Goal: Task Accomplishment & Management: Complete application form

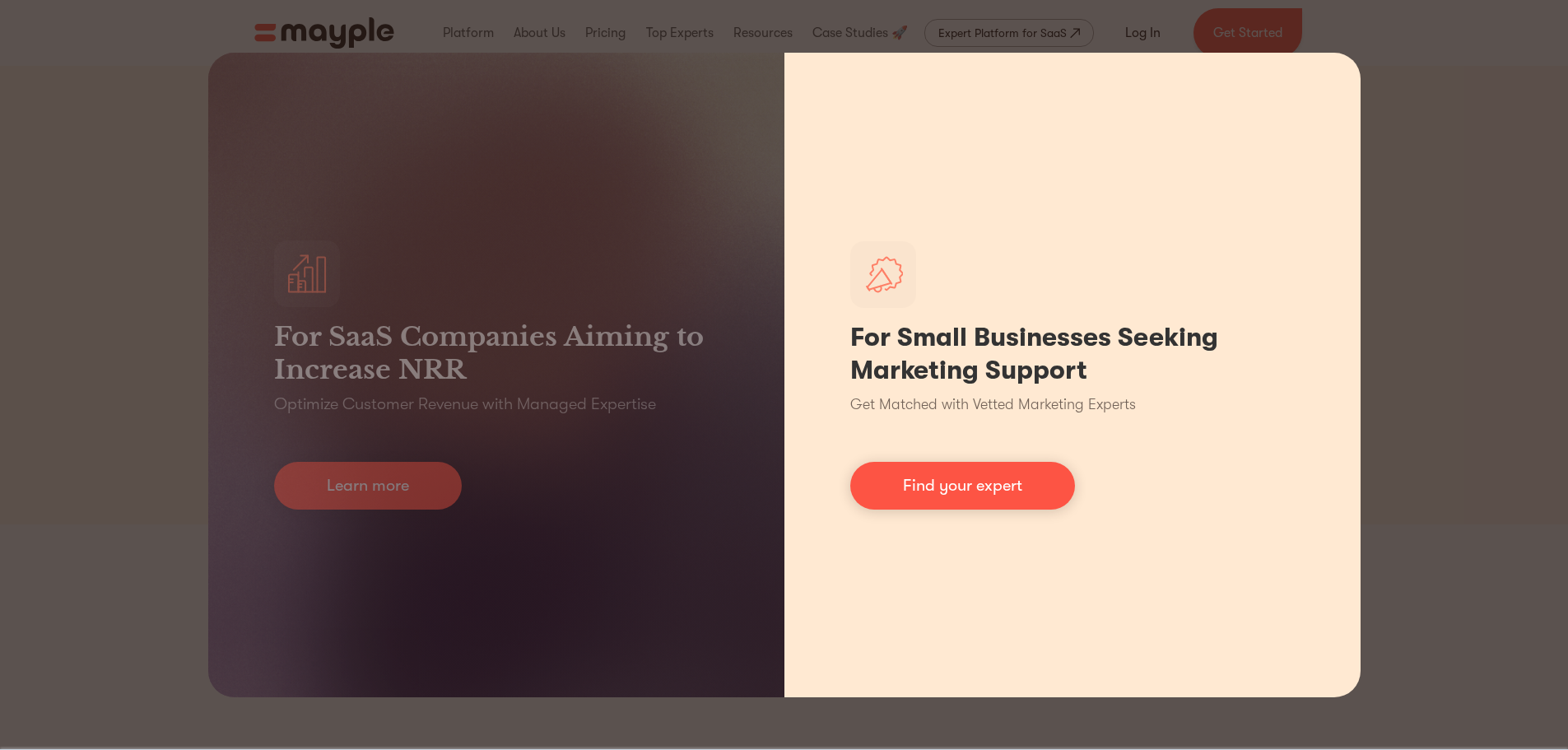
click at [1355, 539] on div "For Small Businesses Seeking Marketing Support Get Matched with Vetted Marketin…" at bounding box center [1072, 375] width 576 height 645
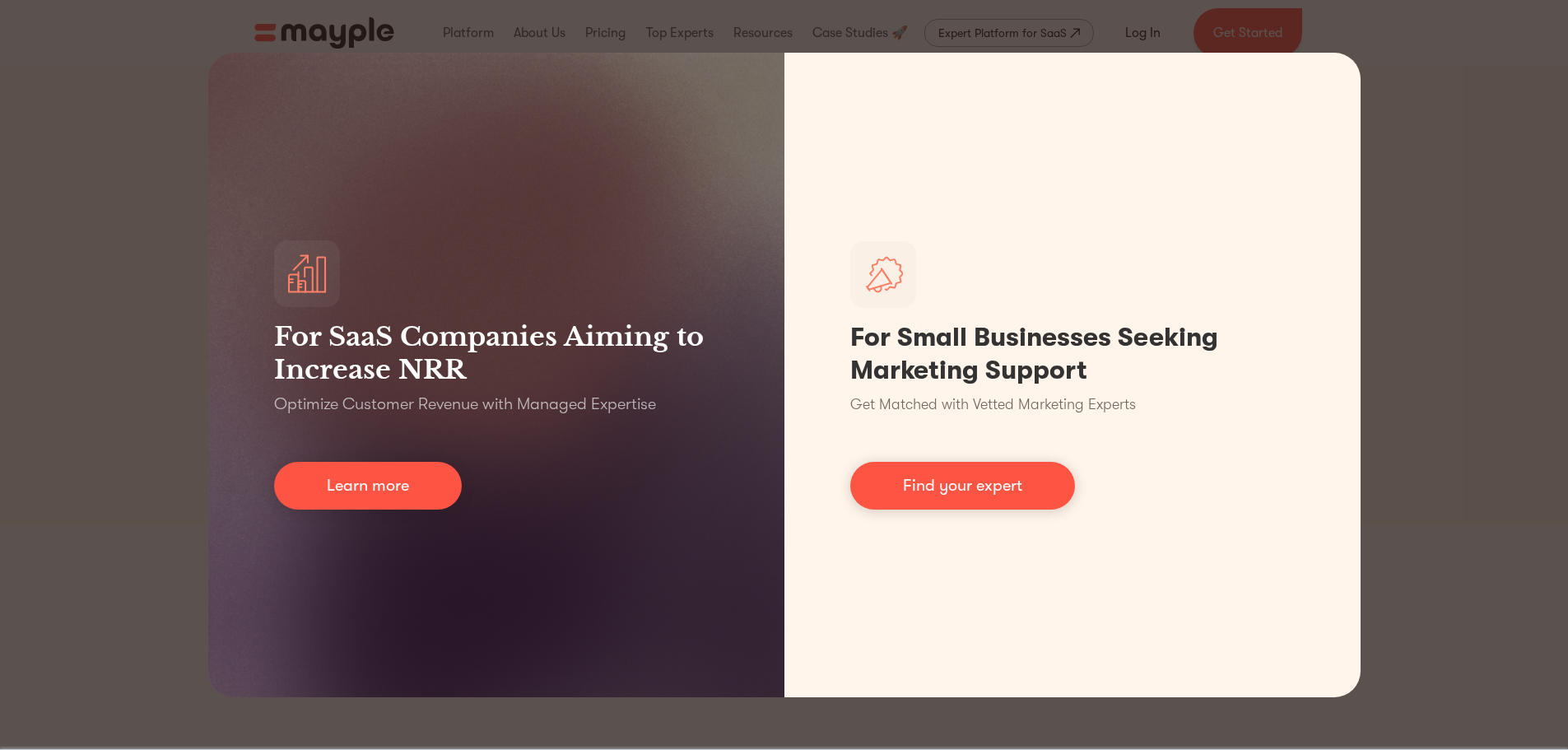
click at [1449, 535] on div "For SaaS Companies Aiming to Increase NRR Optimize Customer Revenue with Manage…" at bounding box center [784, 375] width 1568 height 750
click at [46, 511] on div "For SaaS Companies Aiming to Increase NRR Optimize Customer Revenue with Manage…" at bounding box center [784, 375] width 1568 height 750
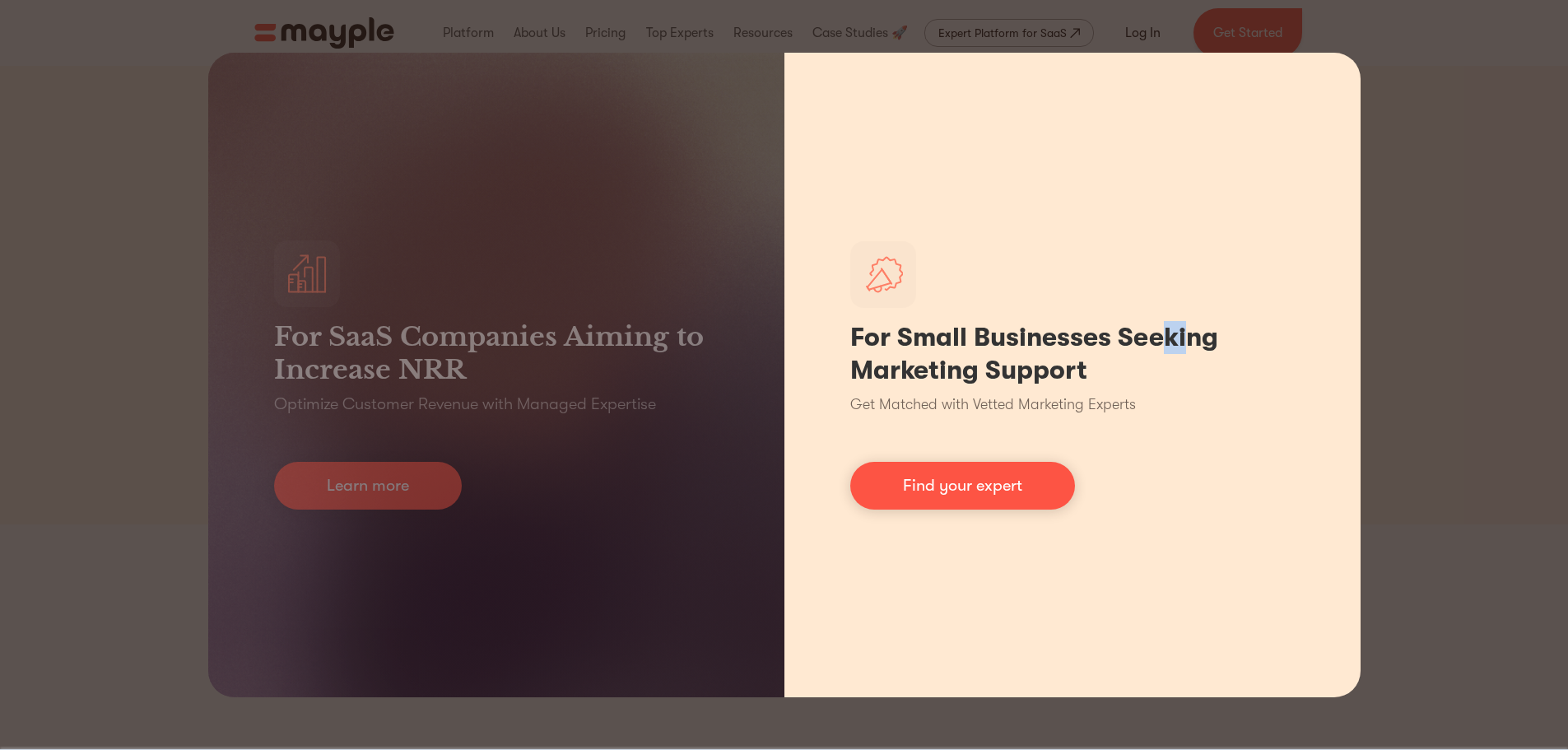
drag, startPoint x: 1167, startPoint y: 142, endPoint x: 1189, endPoint y: 141, distance: 22.0
click at [1185, 142] on div "For Small Businesses Seeking Marketing Support Get Matched with Vetted Marketin…" at bounding box center [1072, 375] width 576 height 645
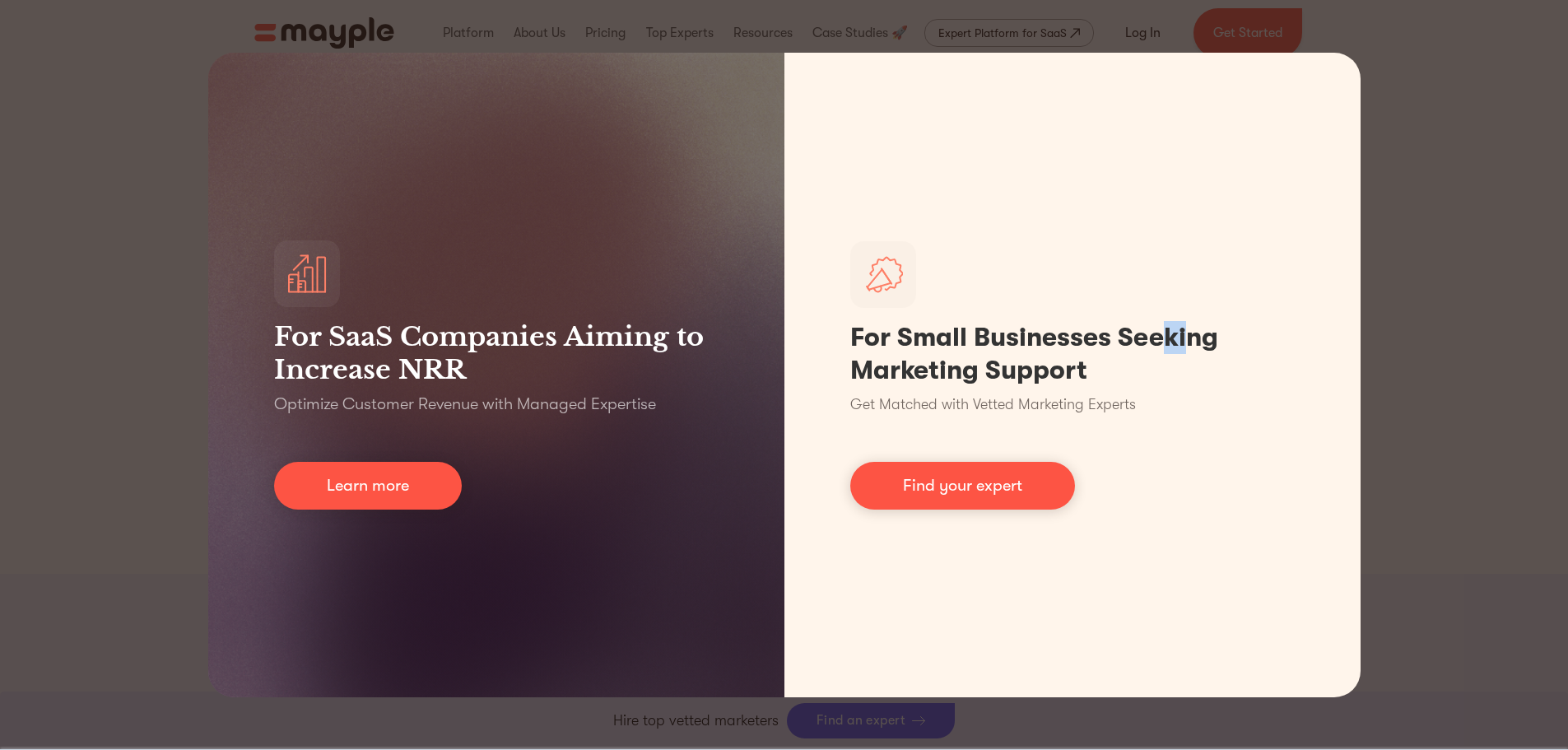
scroll to position [741, 0]
click at [1450, 213] on div "For SaaS Companies Aiming to Increase NRR Optimize Customer Revenue with Manage…" at bounding box center [784, 375] width 1568 height 750
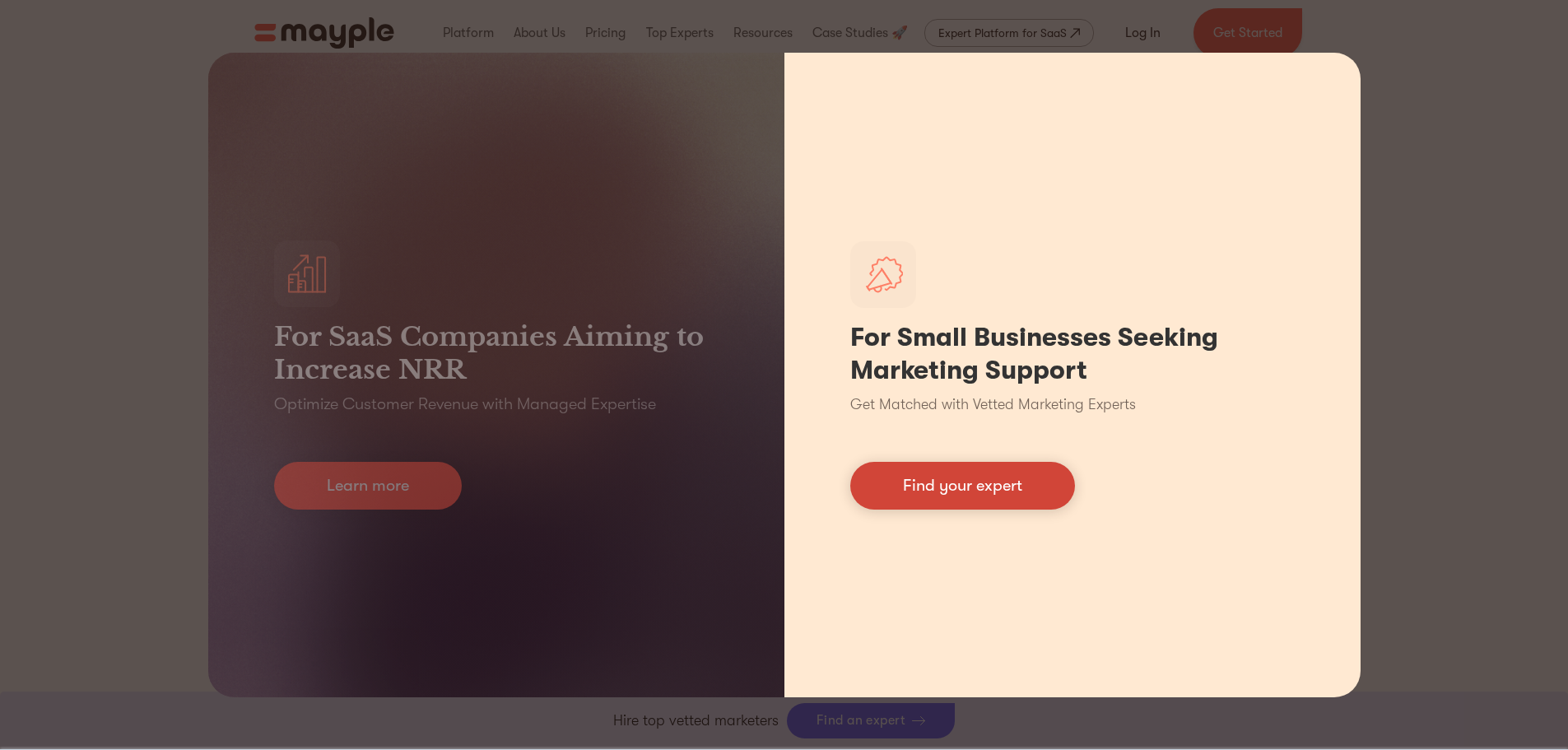
click at [950, 479] on link "Find your expert" at bounding box center [962, 486] width 224 height 47
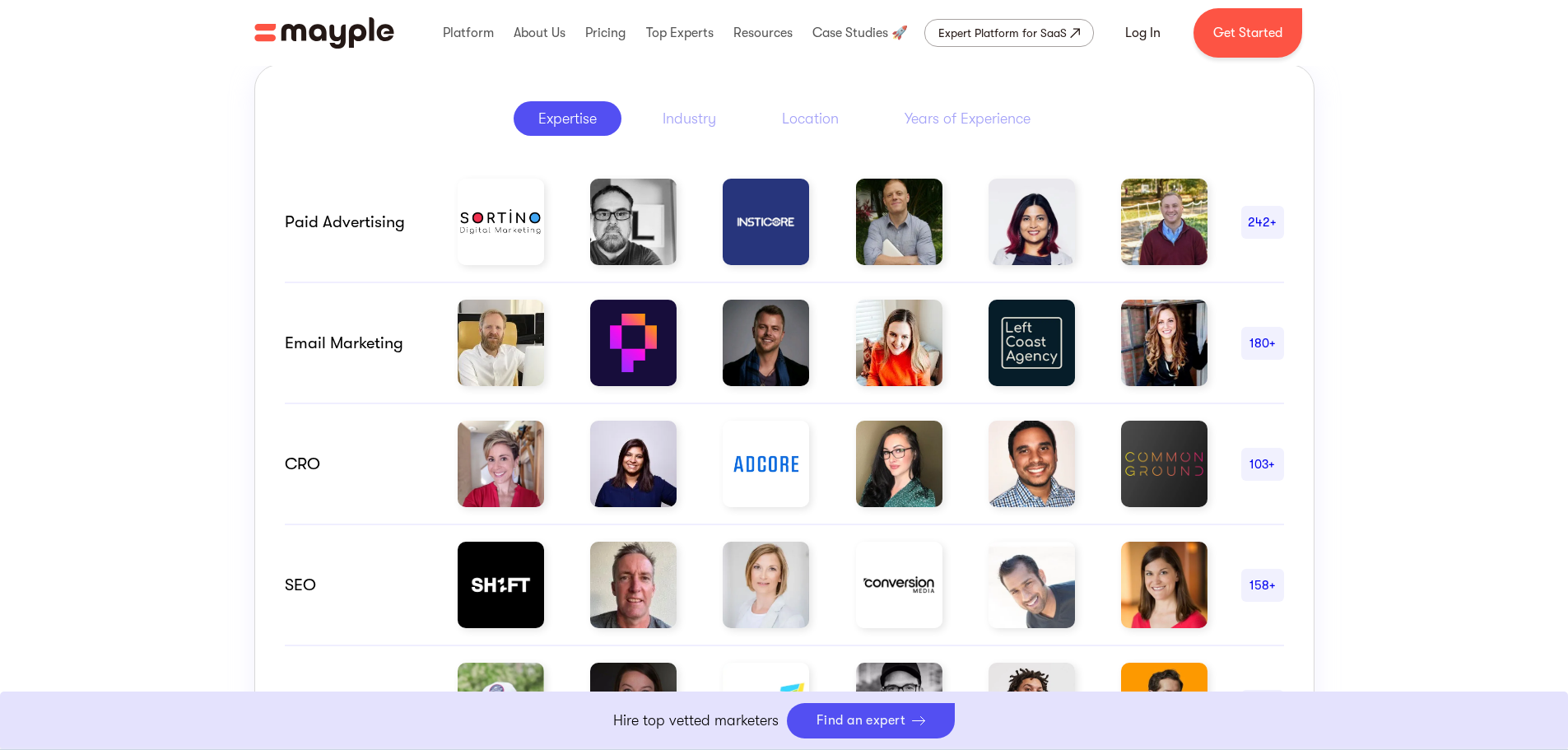
scroll to position [823, 0]
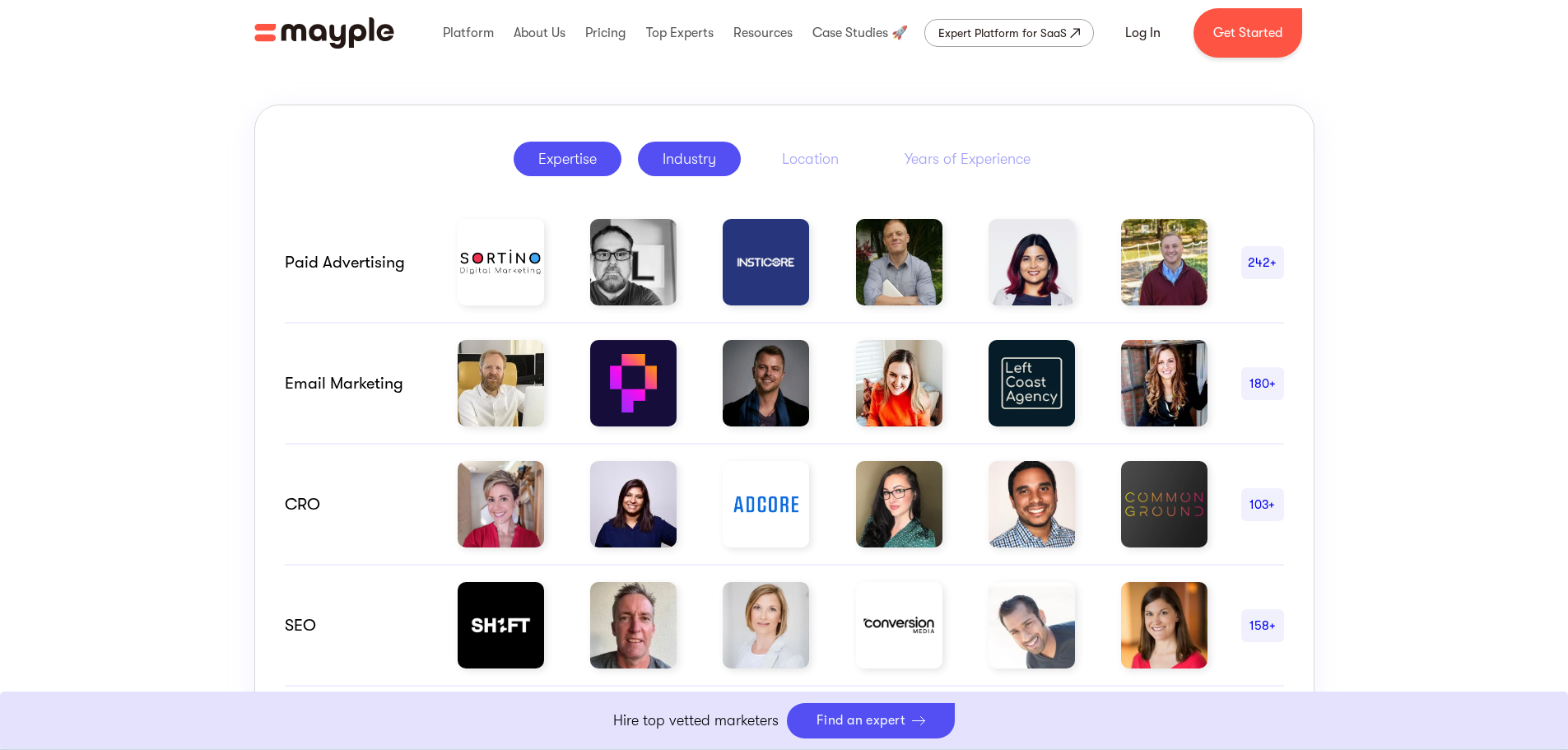
click at [699, 154] on div "Industry" at bounding box center [689, 158] width 54 height 20
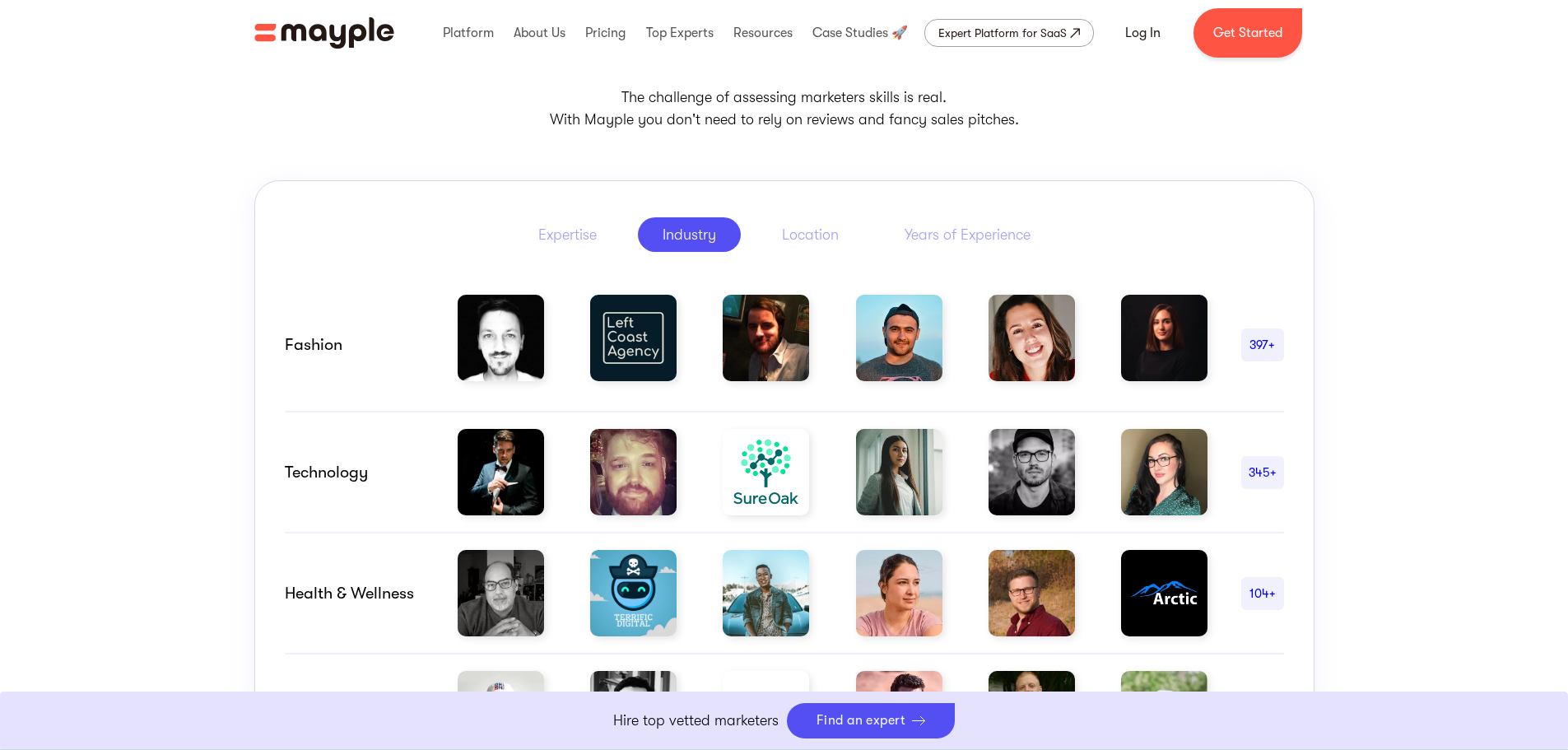
scroll to position [741, 0]
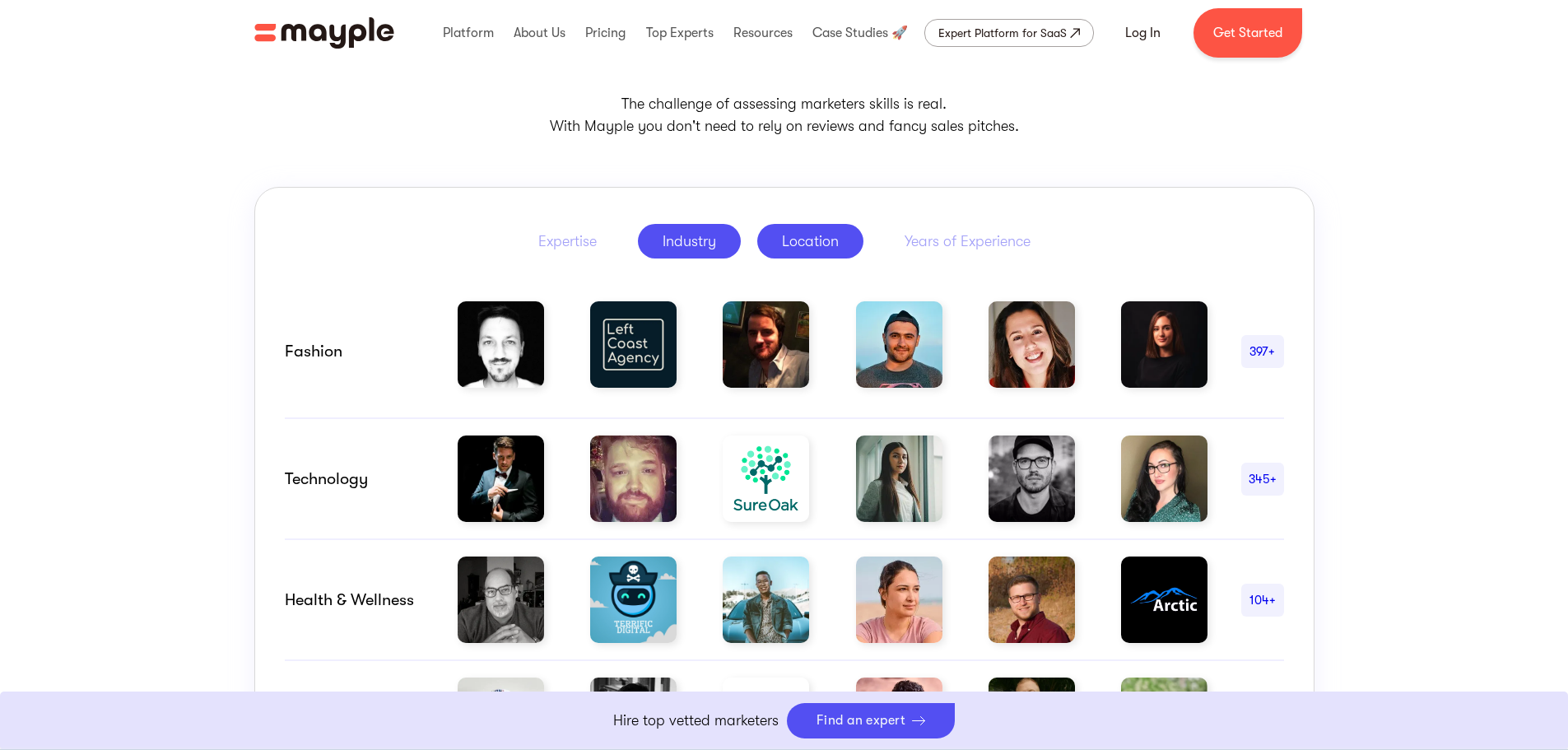
click at [812, 242] on div "Location" at bounding box center [811, 241] width 57 height 20
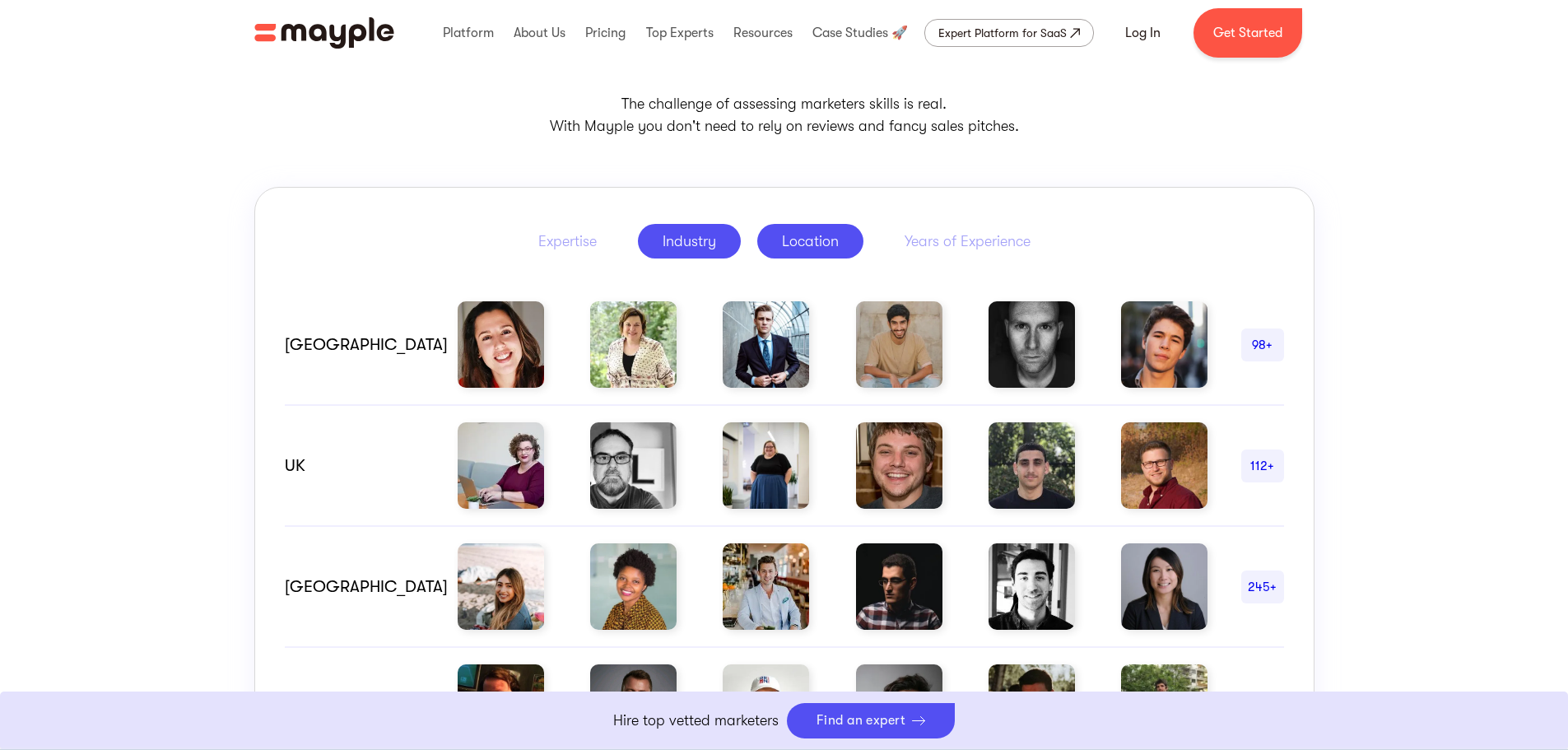
click at [694, 242] on div "Industry" at bounding box center [689, 241] width 54 height 20
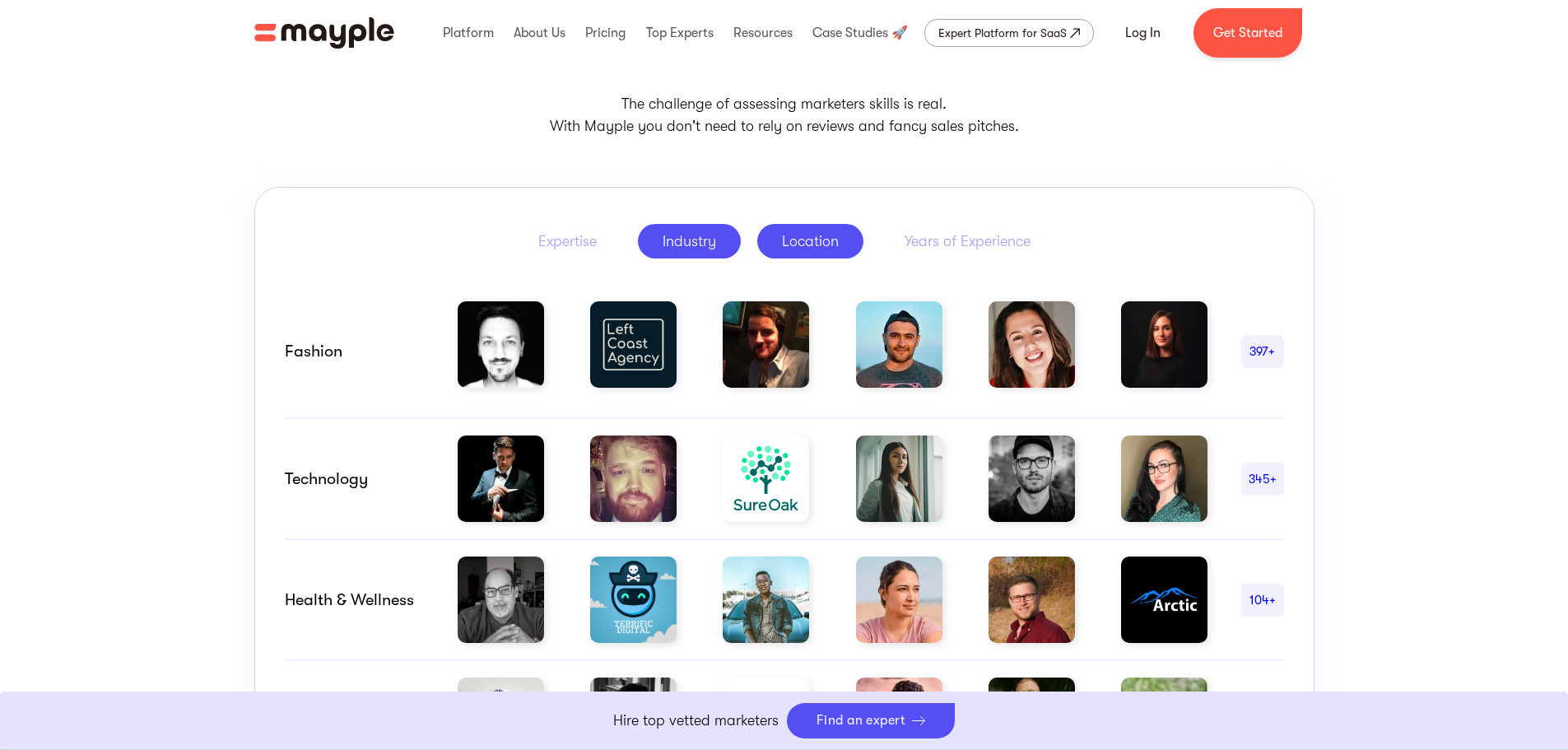
click at [803, 236] on div "Location" at bounding box center [811, 241] width 57 height 20
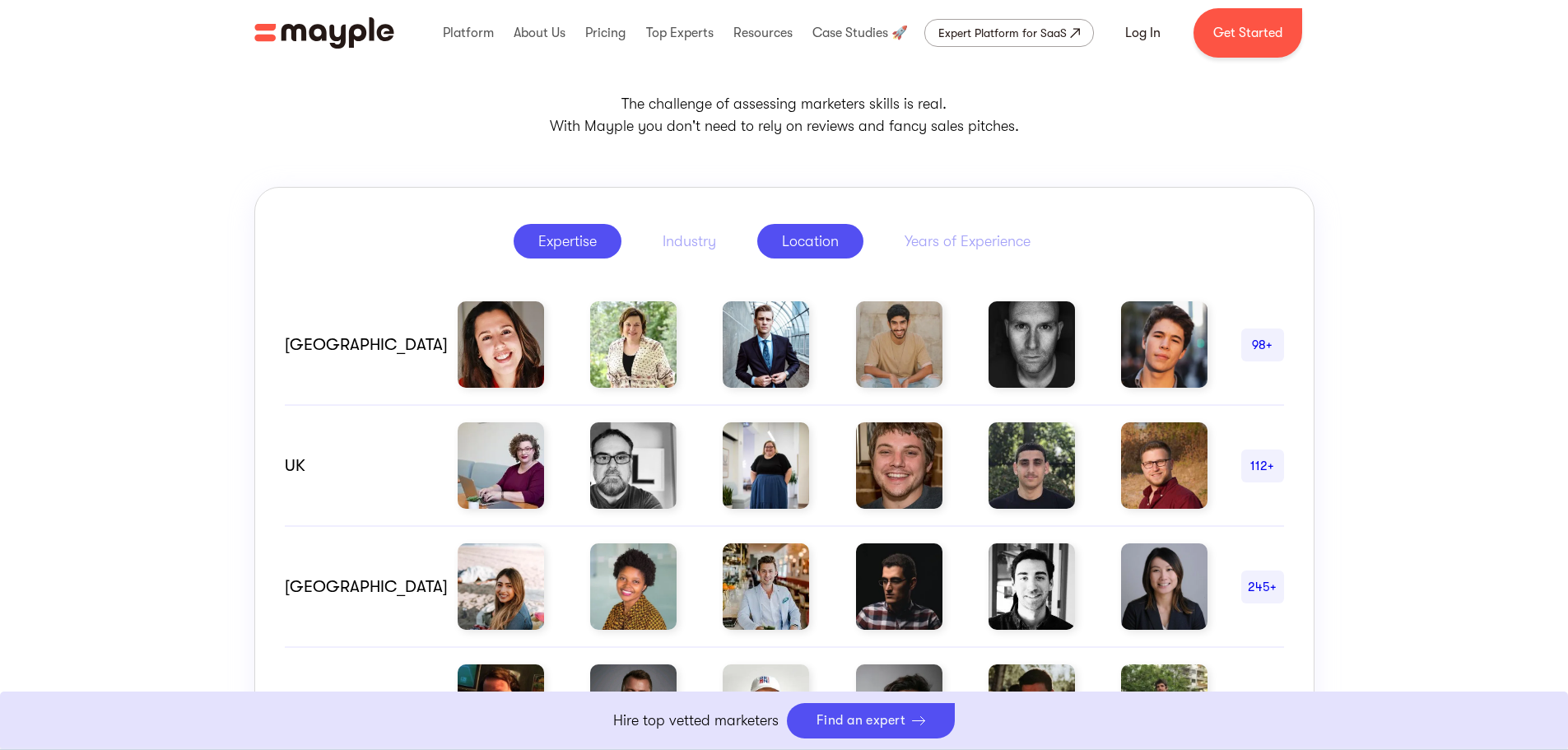
click at [565, 237] on div "Expertise" at bounding box center [568, 241] width 59 height 20
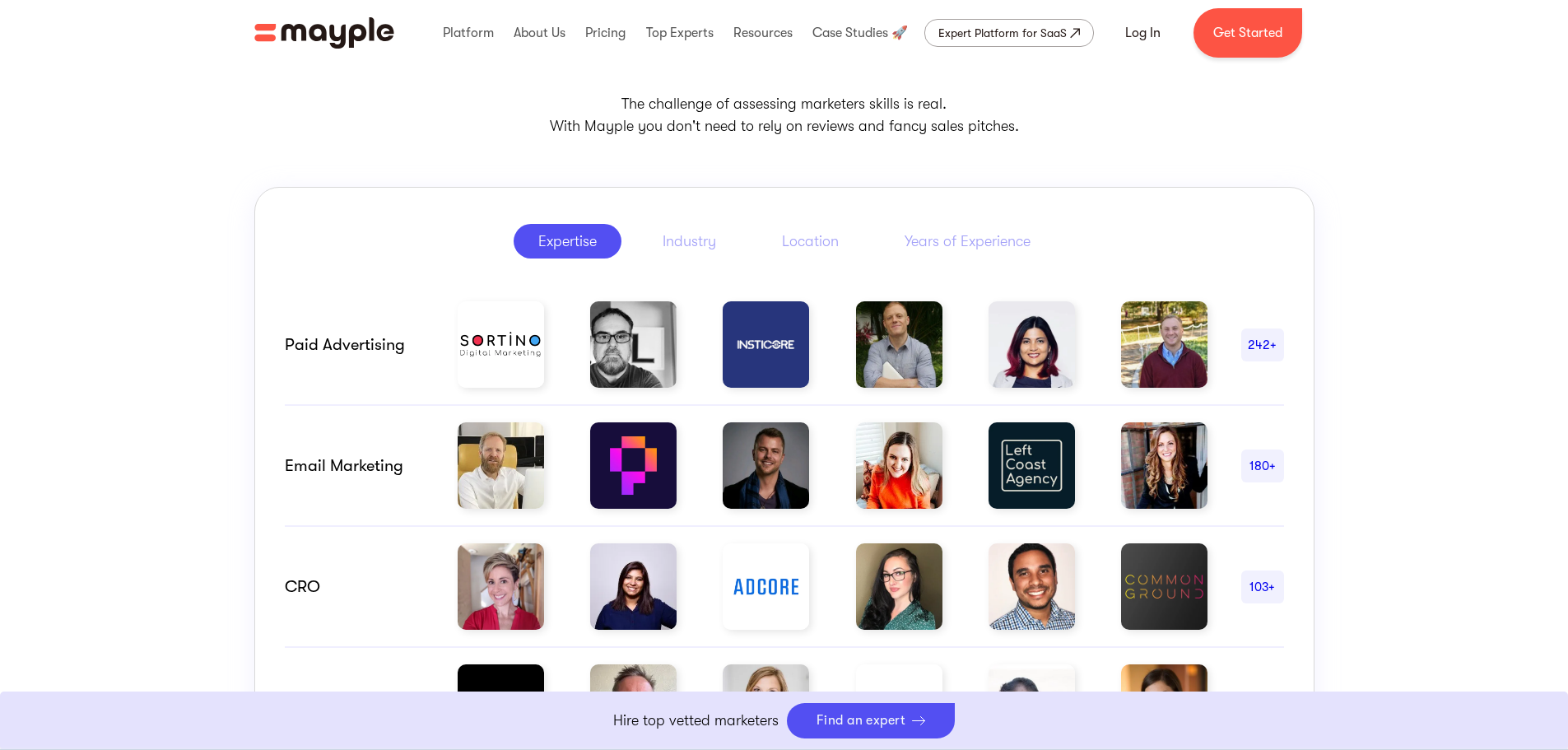
click at [1258, 344] on div "242+" at bounding box center [1262, 345] width 43 height 20
